Goal: Task Accomplishment & Management: Complete application form

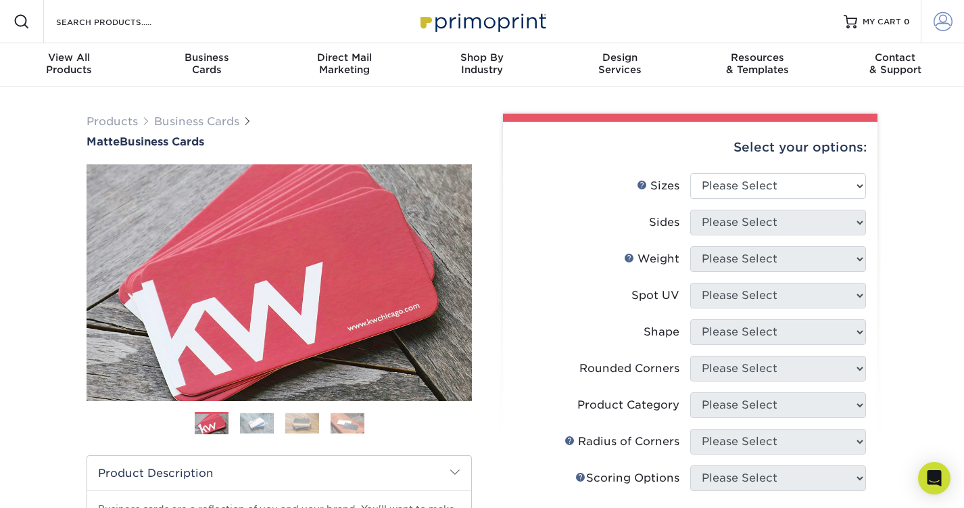
click at [939, 20] on span at bounding box center [943, 21] width 19 height 19
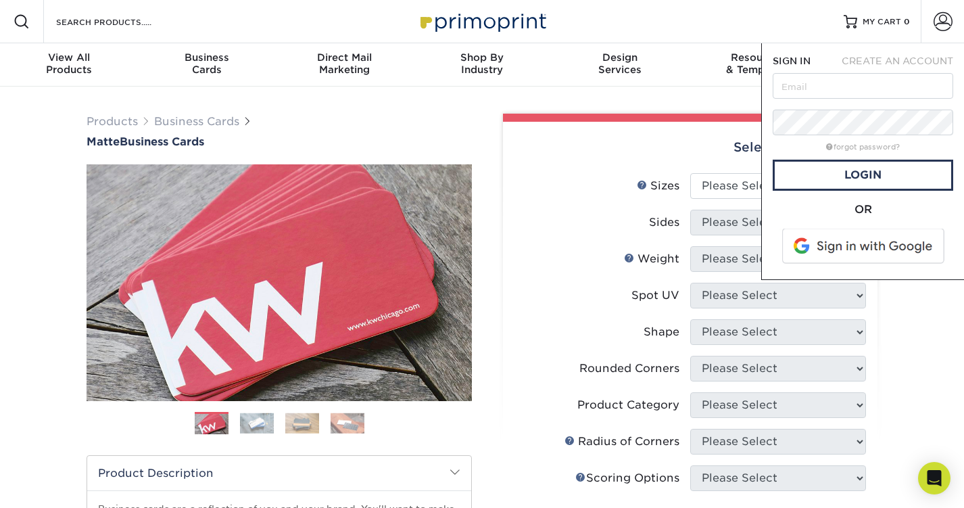
click at [895, 61] on span "CREATE AN ACCOUNT" at bounding box center [898, 60] width 112 height 11
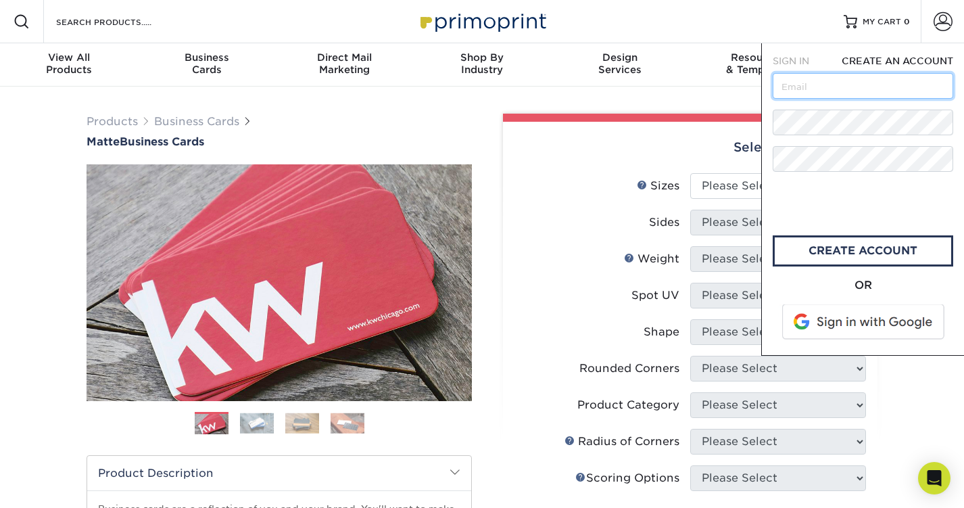
click at [836, 91] on input "text" at bounding box center [863, 86] width 181 height 26
type input "h"
type input "[EMAIL_ADDRESS][DOMAIN_NAME]"
click at [910, 108] on form "SIGN IN CREATE AN ACCOUNT [EMAIL_ADDRESS][DOMAIN_NAME] All fields are required.…" at bounding box center [863, 199] width 181 height 290
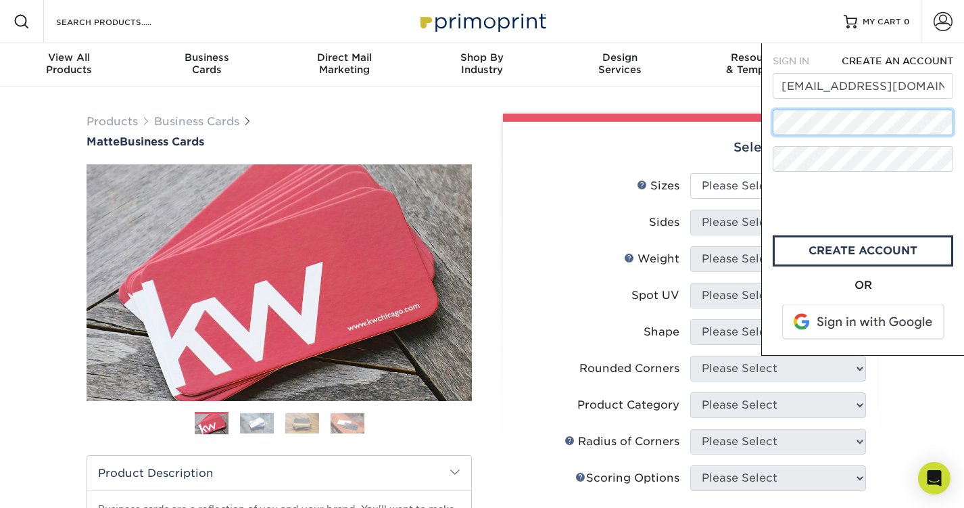
click at [771, 126] on div "SIGN IN CREATE AN ACCOUNT forgot password? All fields are required. Login OR SI…" at bounding box center [862, 199] width 203 height 312
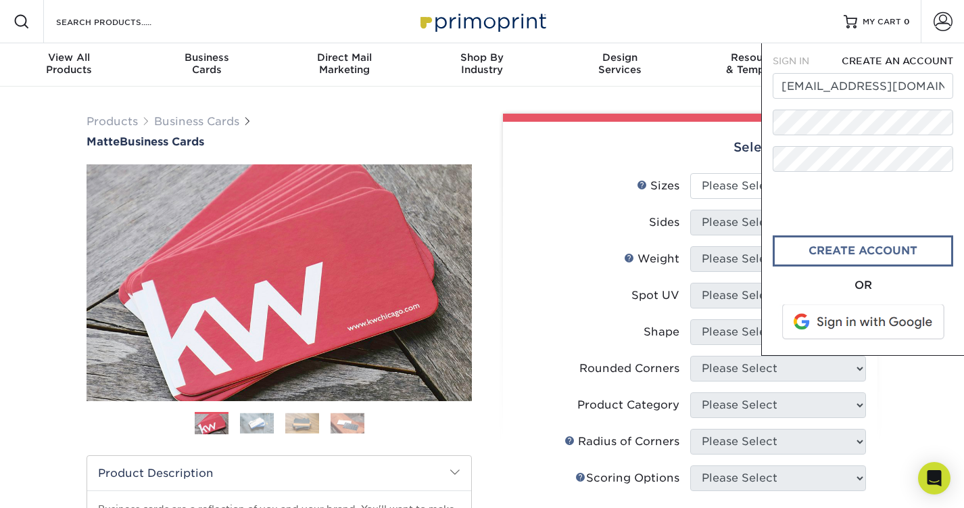
click at [862, 259] on link "create account" at bounding box center [863, 250] width 181 height 31
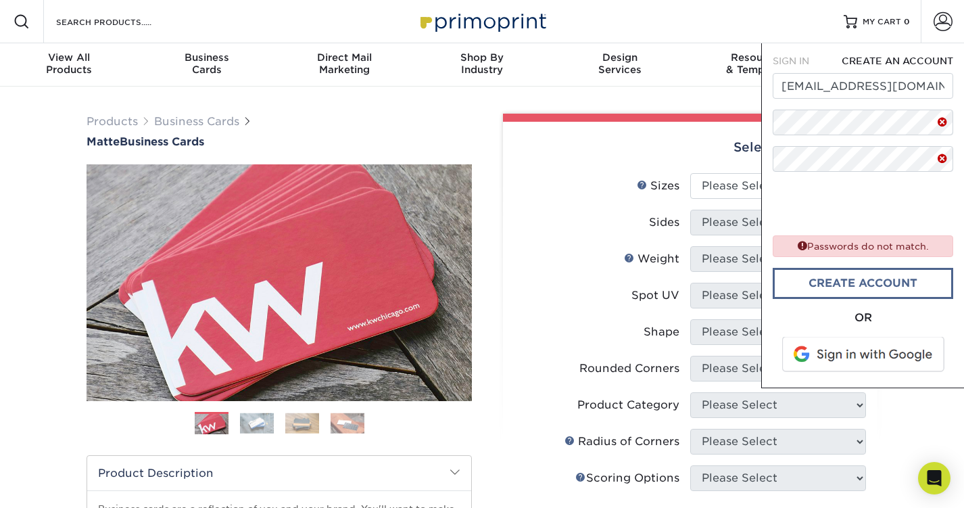
click at [848, 279] on link "create account" at bounding box center [863, 283] width 181 height 31
